Goal: Find specific page/section: Find specific page/section

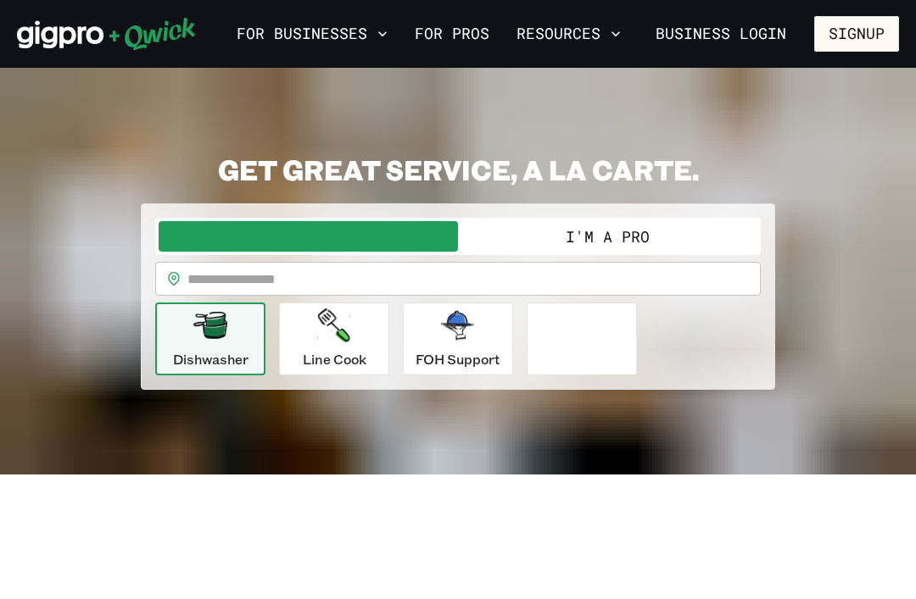
click at [610, 232] on button "I'm a Pro" at bounding box center [607, 236] width 299 height 31
click at [622, 231] on button "I'm a Pro" at bounding box center [607, 236] width 299 height 31
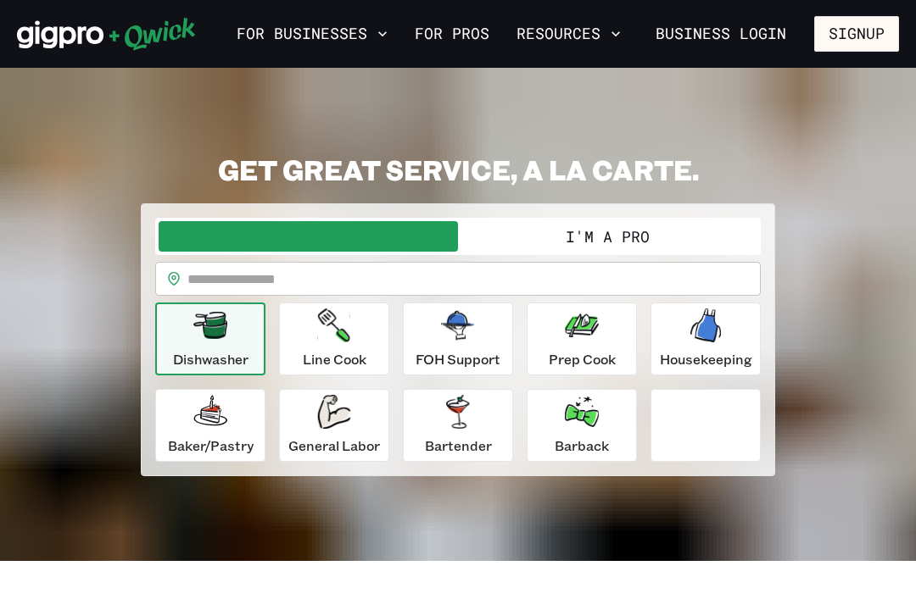
click at [586, 238] on button "I'm a Pro" at bounding box center [607, 236] width 299 height 31
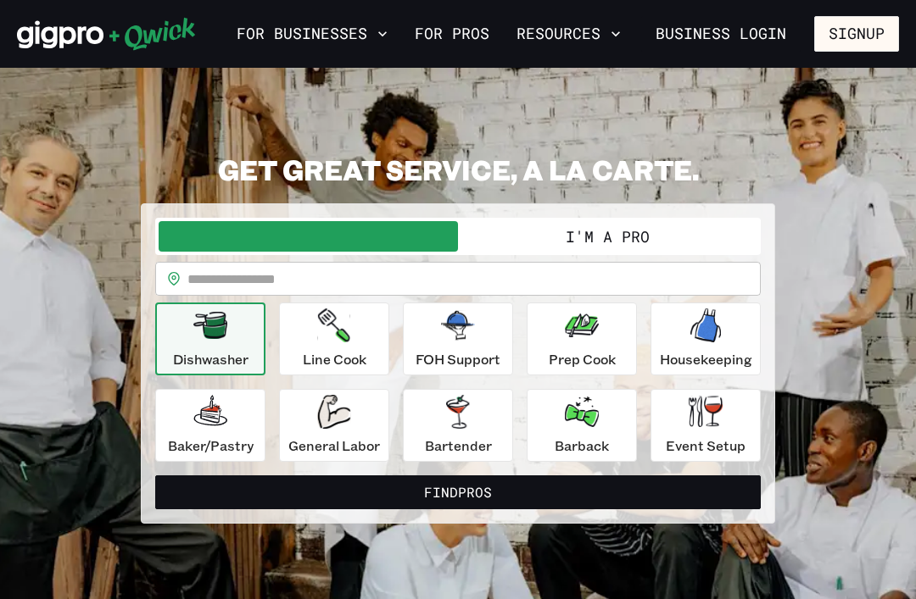
click at [598, 237] on button "I'm a Pro" at bounding box center [607, 236] width 299 height 31
click at [635, 242] on button "I'm a Pro" at bounding box center [607, 236] width 299 height 31
click at [637, 238] on button "I'm a Pro" at bounding box center [607, 236] width 299 height 31
click at [302, 286] on input "text" at bounding box center [473, 279] width 573 height 34
